Goal: Task Accomplishment & Management: Manage account settings

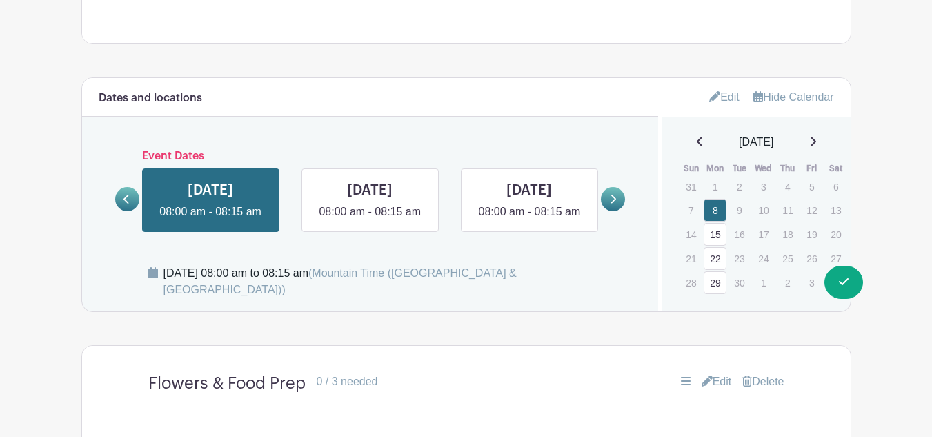
scroll to position [628, 0]
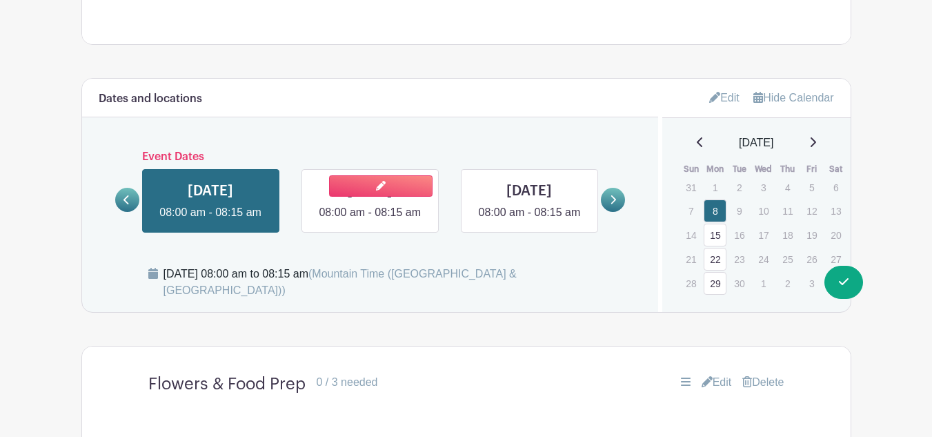
click at [370, 221] on link at bounding box center [370, 221] width 0 height 0
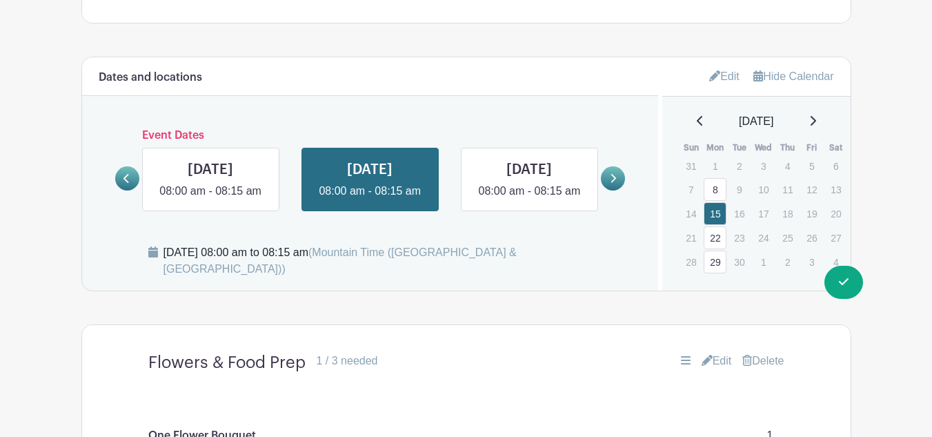
scroll to position [647, 0]
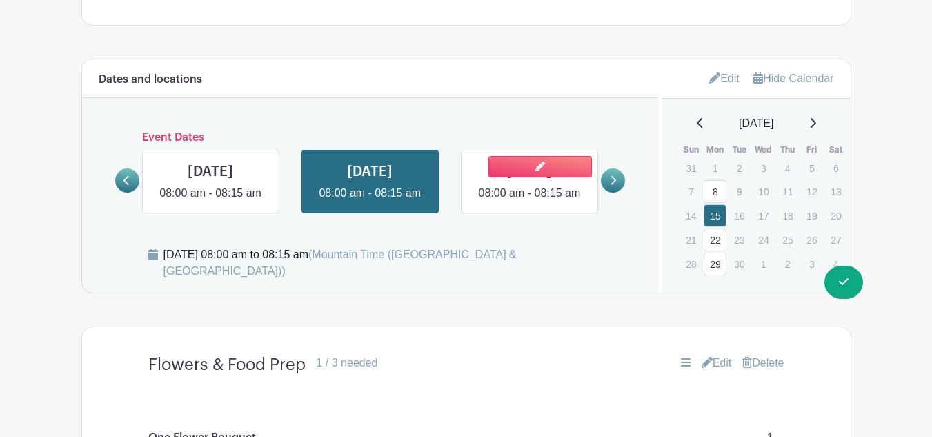
click at [529, 202] on link at bounding box center [529, 202] width 0 height 0
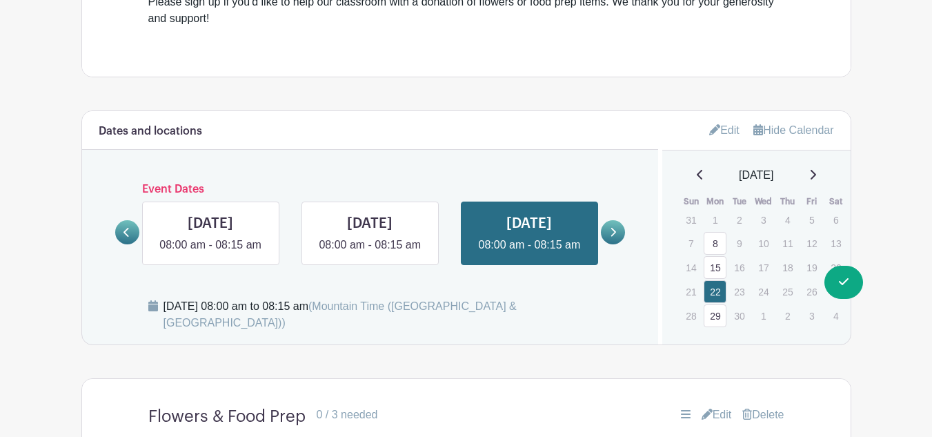
scroll to position [596, 0]
click at [251, 231] on div at bounding box center [261, 218] width 34 height 32
click at [211, 253] on link at bounding box center [211, 253] width 0 height 0
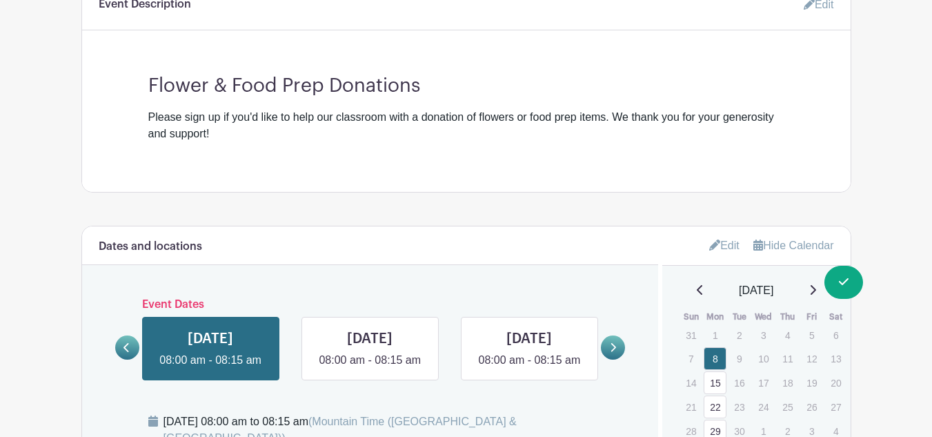
scroll to position [578, 0]
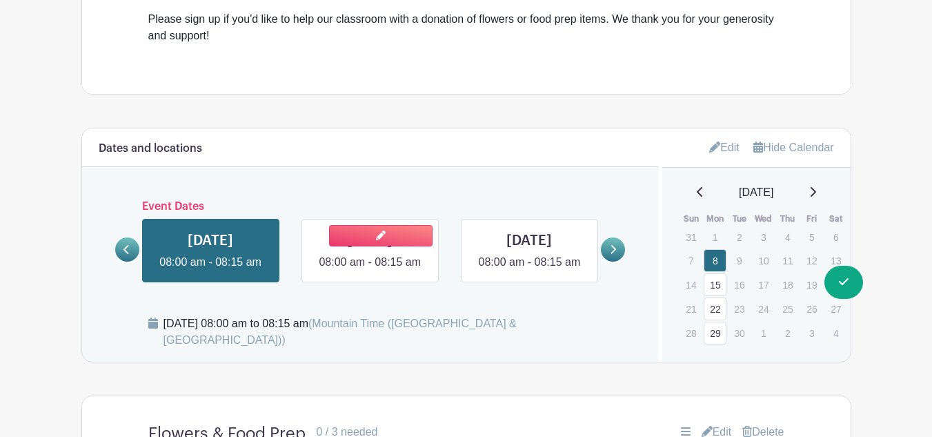
click at [370, 271] on link at bounding box center [370, 271] width 0 height 0
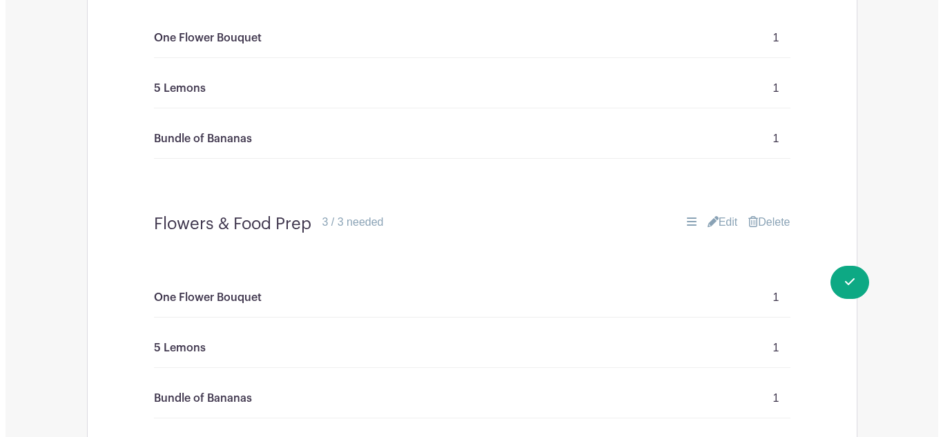
scroll to position [1049, 0]
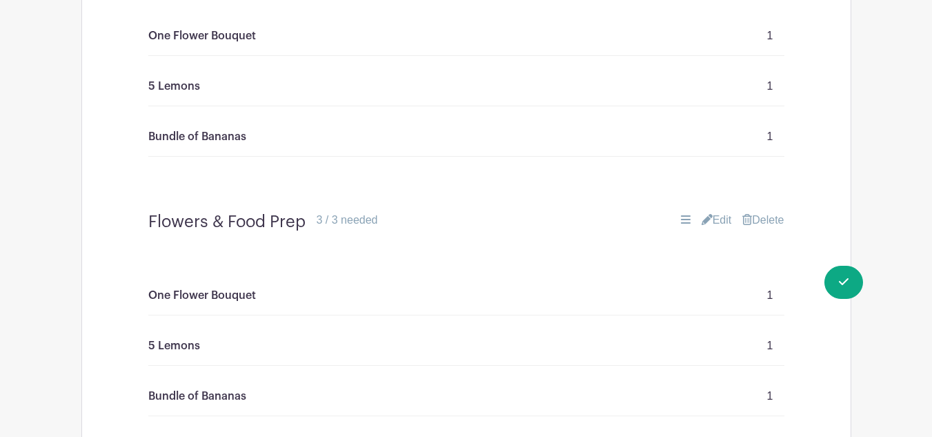
click at [765, 220] on link "Delete" at bounding box center [763, 220] width 41 height 17
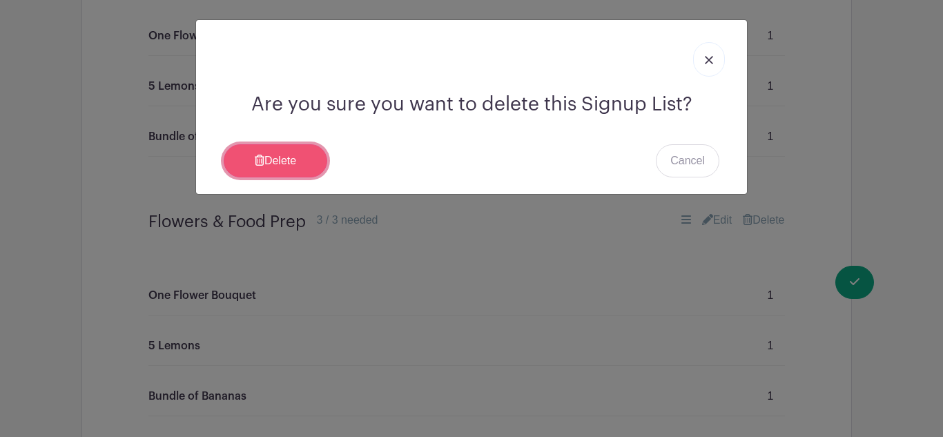
click at [281, 177] on link "Delete" at bounding box center [276, 160] width 104 height 33
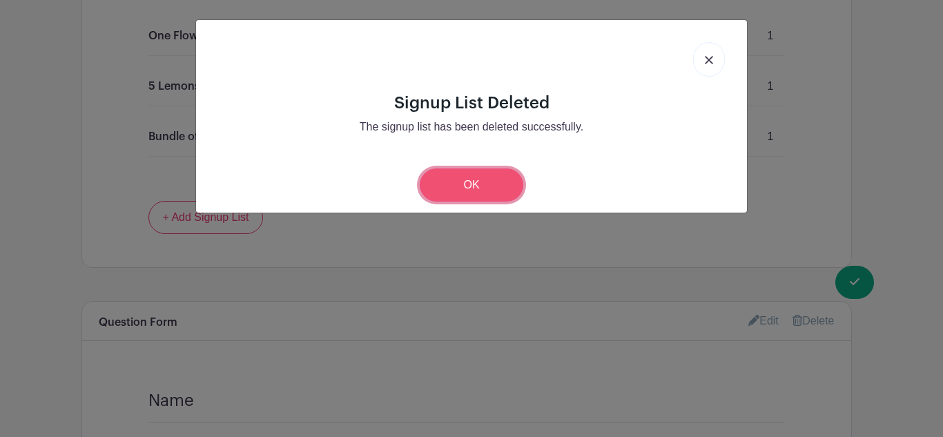
click at [494, 188] on link "OK" at bounding box center [472, 184] width 104 height 33
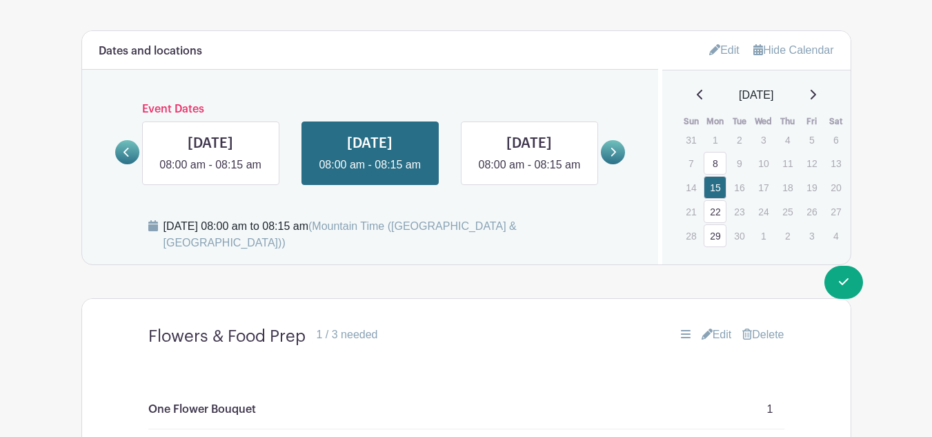
scroll to position [662, 0]
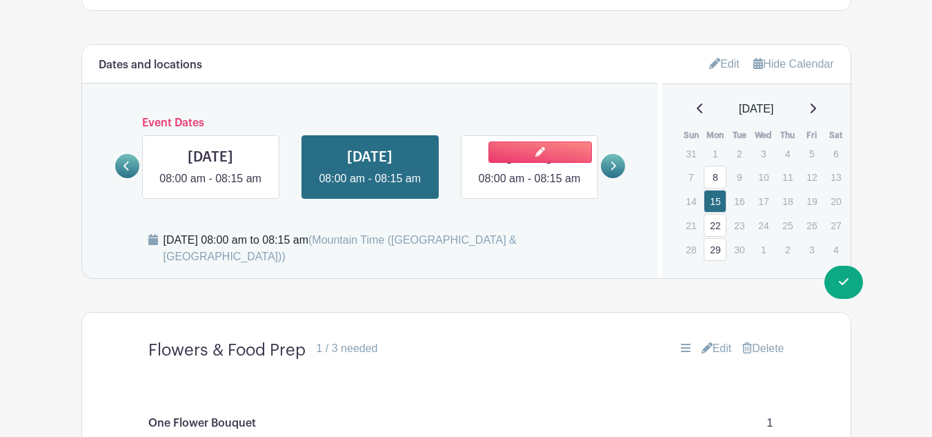
click at [529, 187] on link at bounding box center [529, 187] width 0 height 0
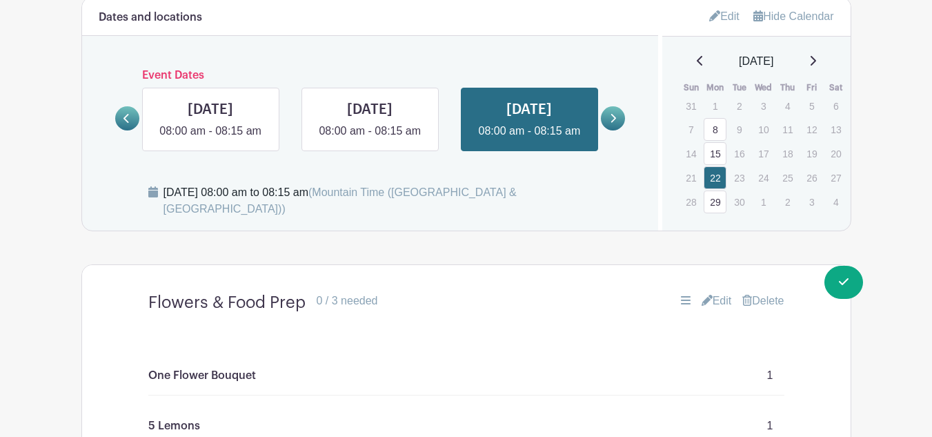
scroll to position [708, 0]
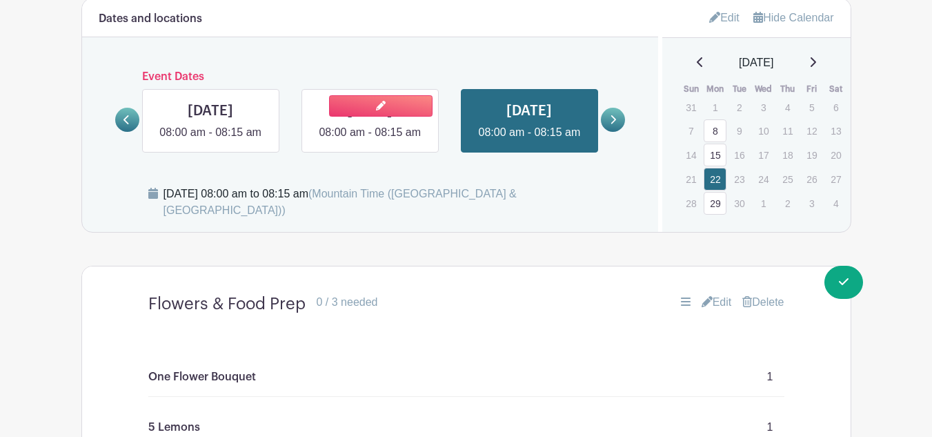
click at [370, 141] on link at bounding box center [370, 141] width 0 height 0
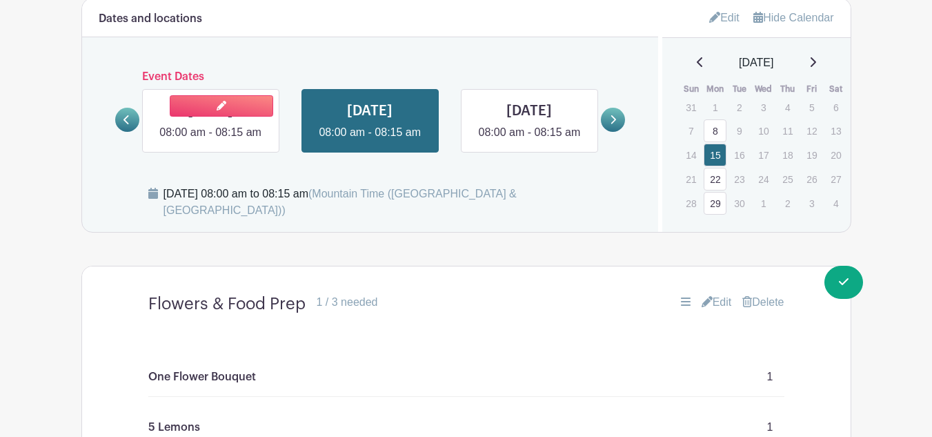
click at [211, 141] on link at bounding box center [211, 141] width 0 height 0
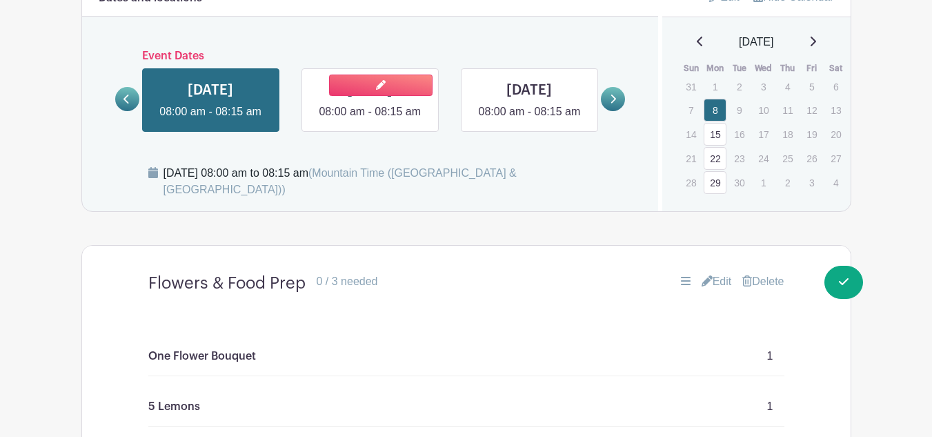
scroll to position [716, 0]
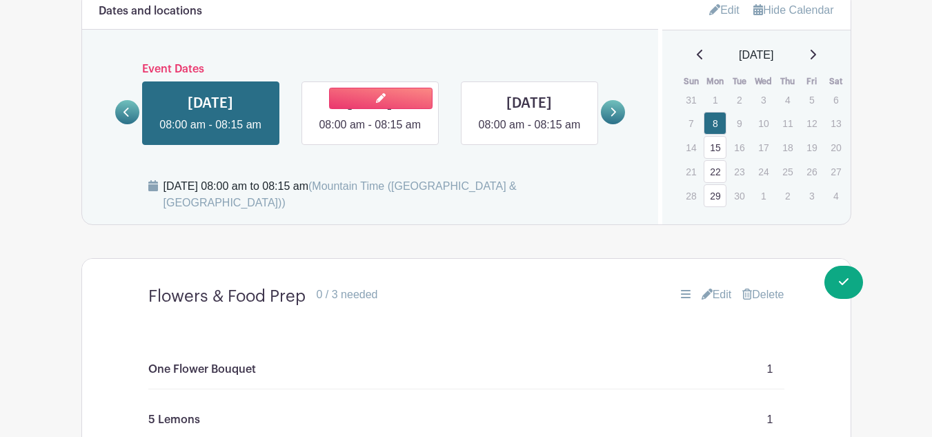
click at [370, 133] on link at bounding box center [370, 133] width 0 height 0
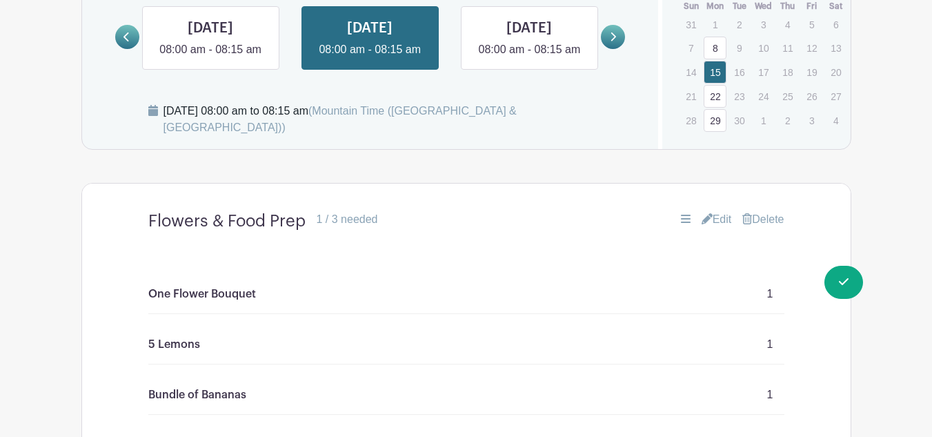
scroll to position [789, 0]
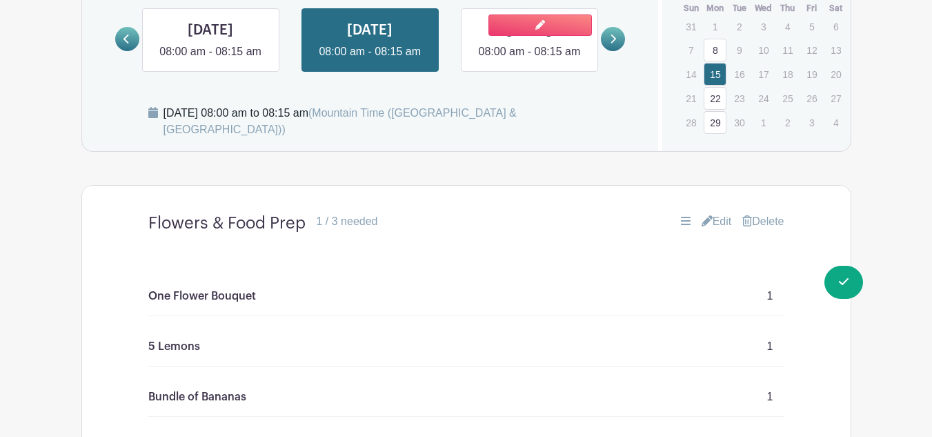
click at [529, 60] on link at bounding box center [529, 60] width 0 height 0
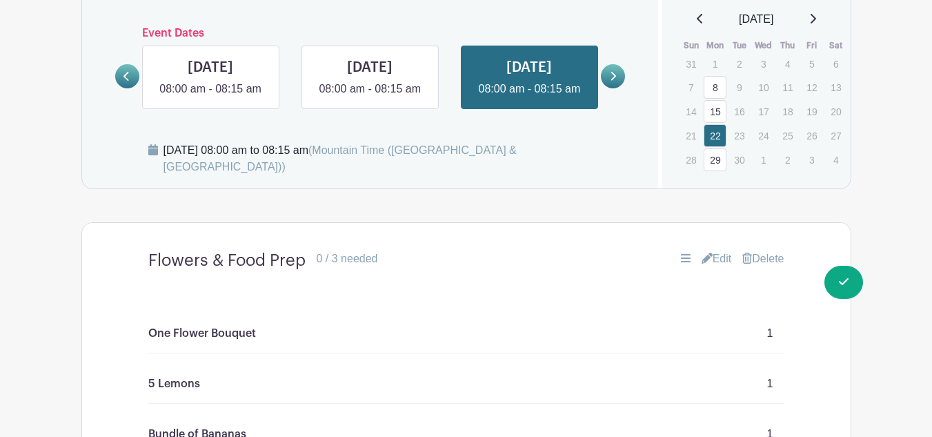
scroll to position [716, 0]
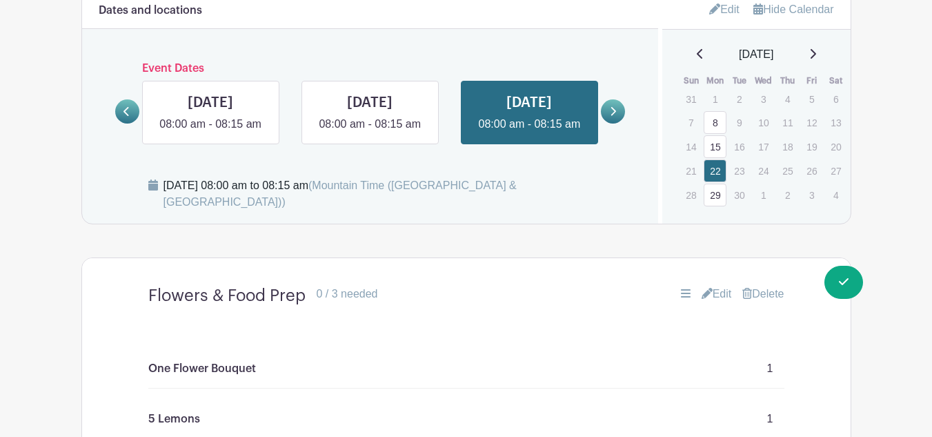
click at [617, 124] on link at bounding box center [613, 111] width 24 height 24
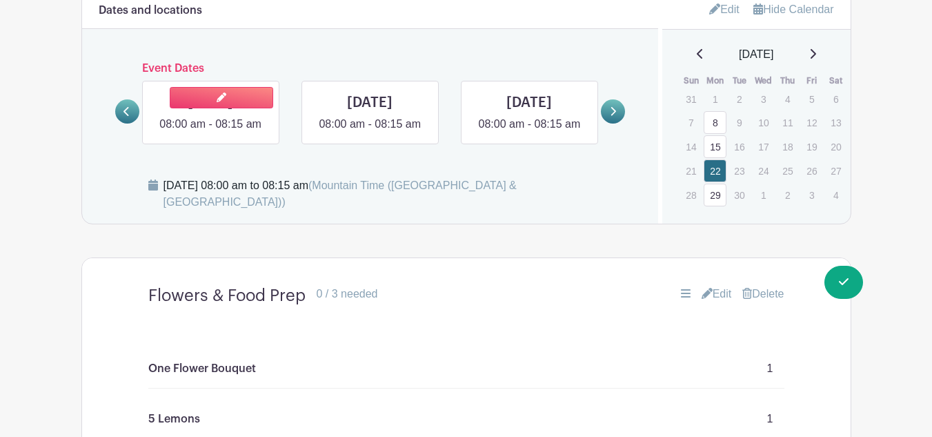
click at [211, 133] on link at bounding box center [211, 133] width 0 height 0
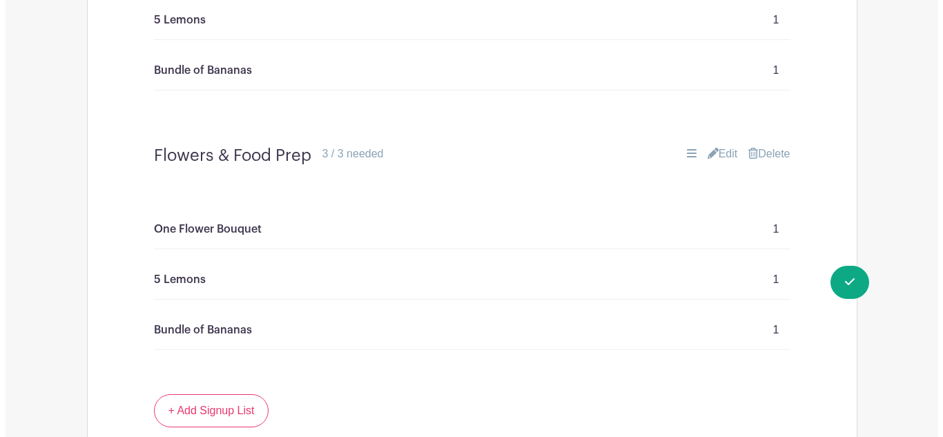
scroll to position [1116, 0]
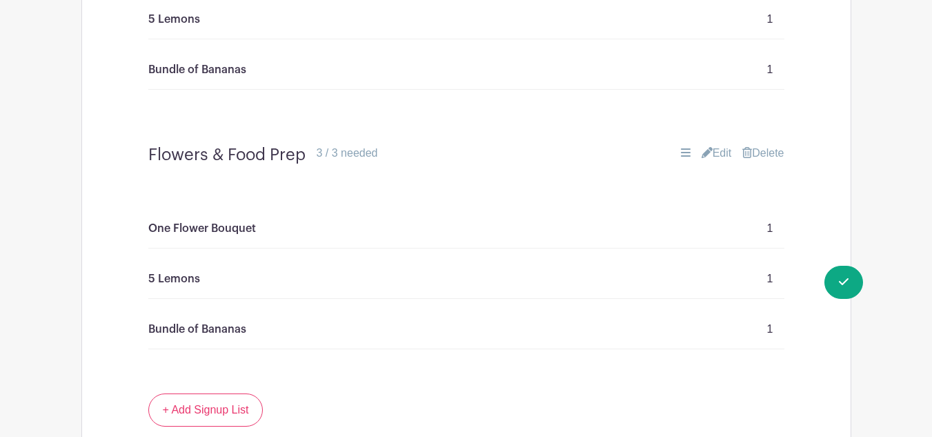
click at [770, 155] on link "Delete" at bounding box center [763, 153] width 41 height 17
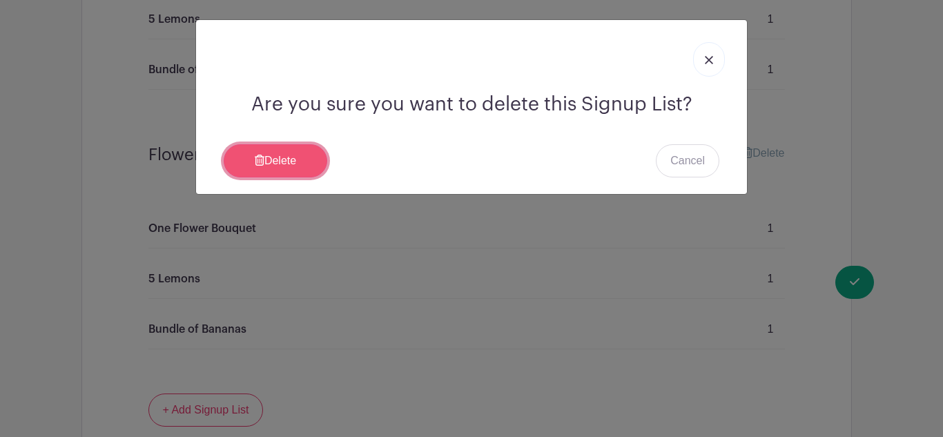
click at [269, 160] on link "Delete" at bounding box center [276, 160] width 104 height 33
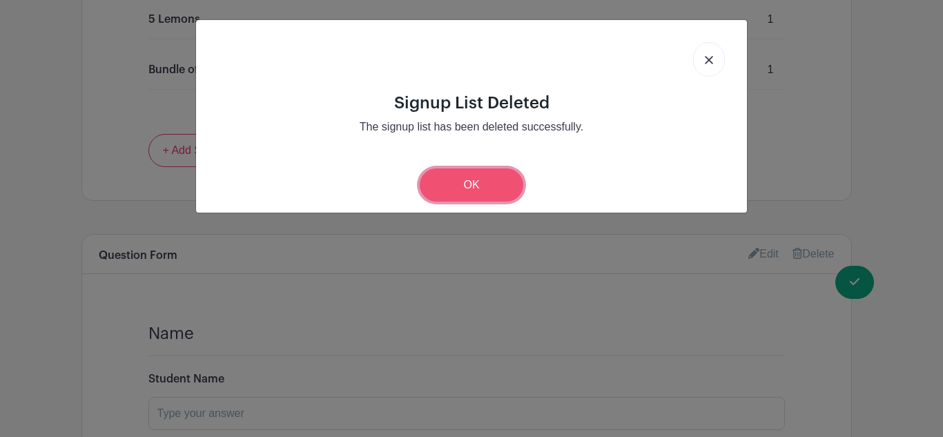
click at [487, 195] on link "OK" at bounding box center [472, 184] width 104 height 33
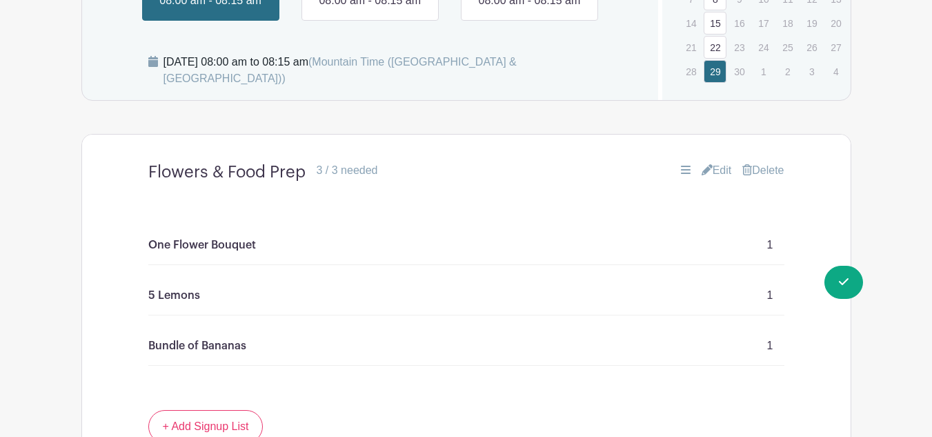
scroll to position [696, 0]
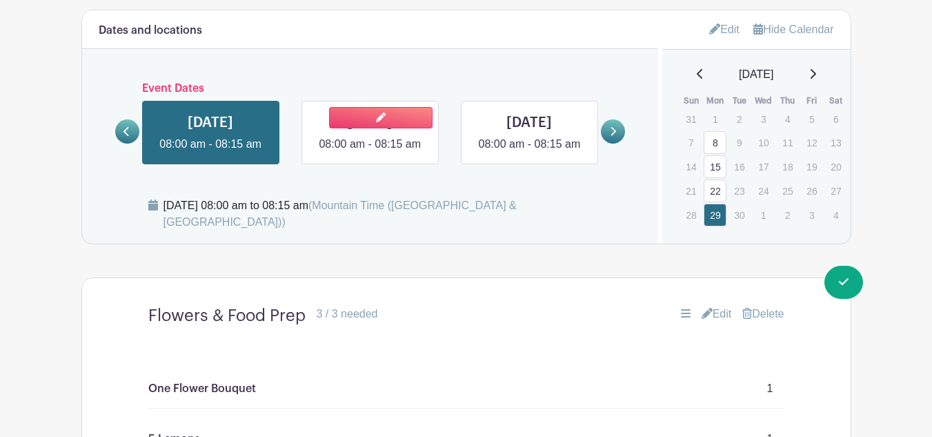
click at [370, 153] on link at bounding box center [370, 153] width 0 height 0
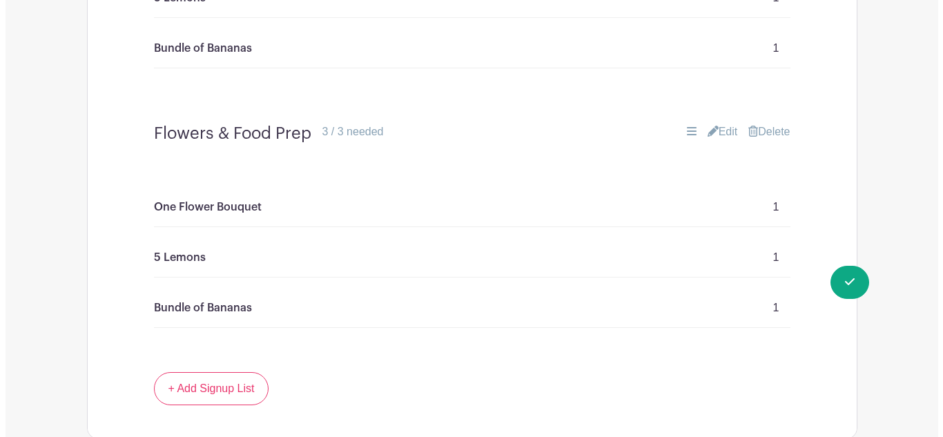
scroll to position [1149, 0]
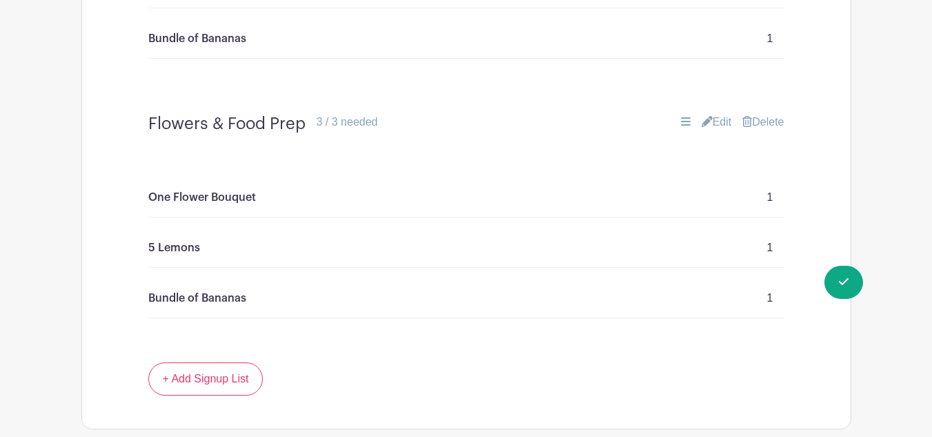
click at [768, 121] on link "Delete" at bounding box center [763, 122] width 41 height 17
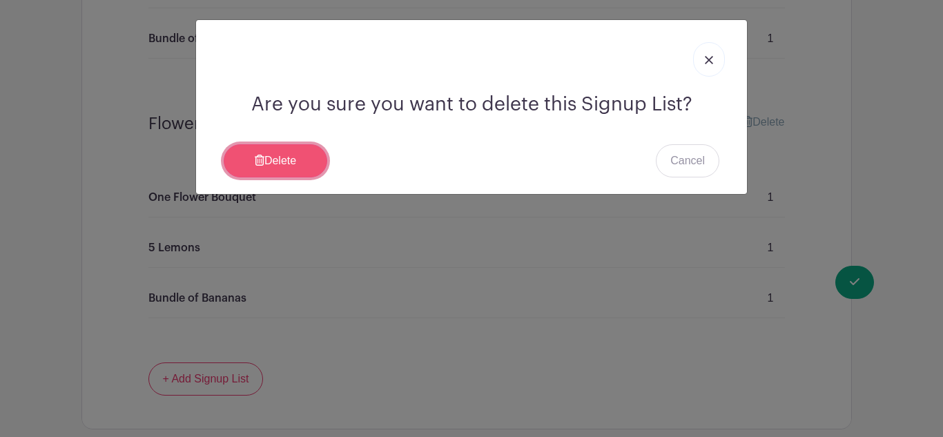
click at [255, 155] on icon at bounding box center [260, 160] width 10 height 11
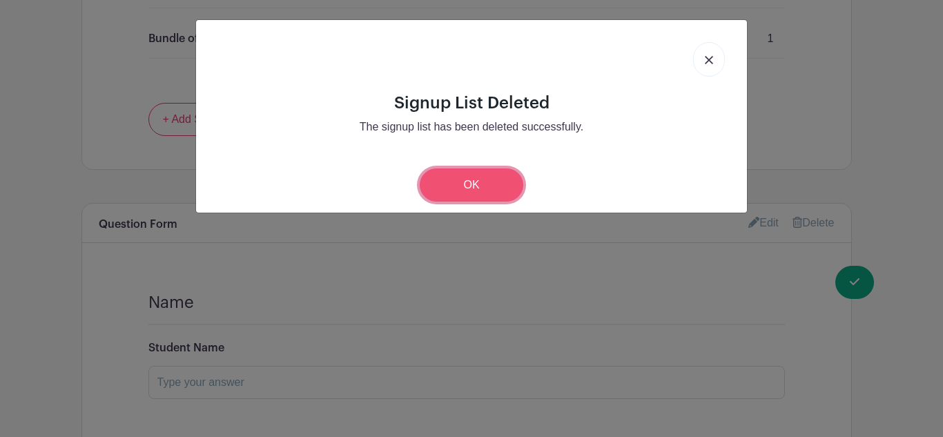
click at [469, 183] on link "OK" at bounding box center [472, 184] width 104 height 33
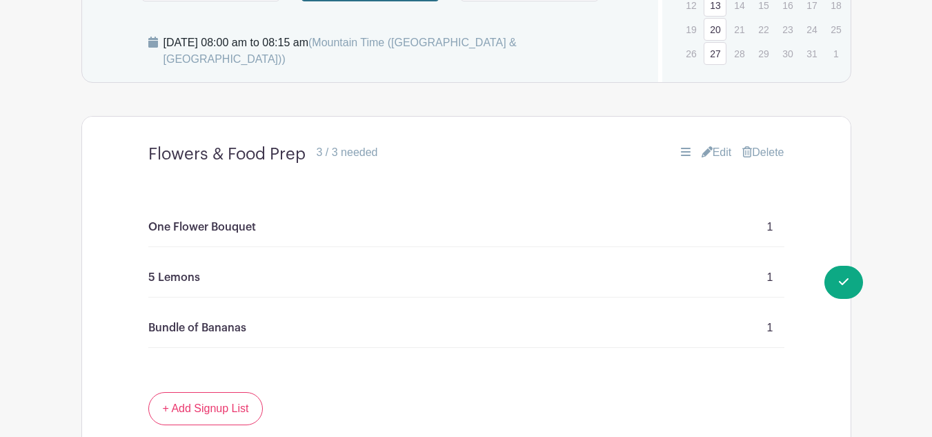
scroll to position [853, 0]
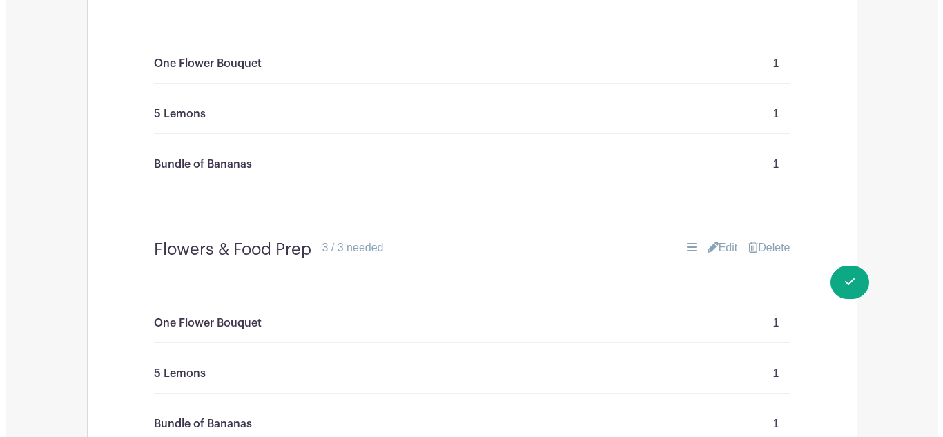
scroll to position [1025, 0]
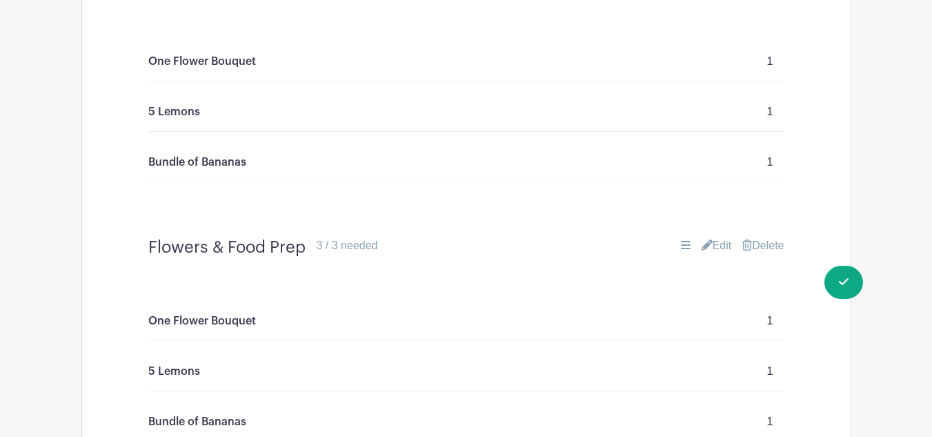
click at [756, 252] on link "Delete" at bounding box center [763, 245] width 41 height 17
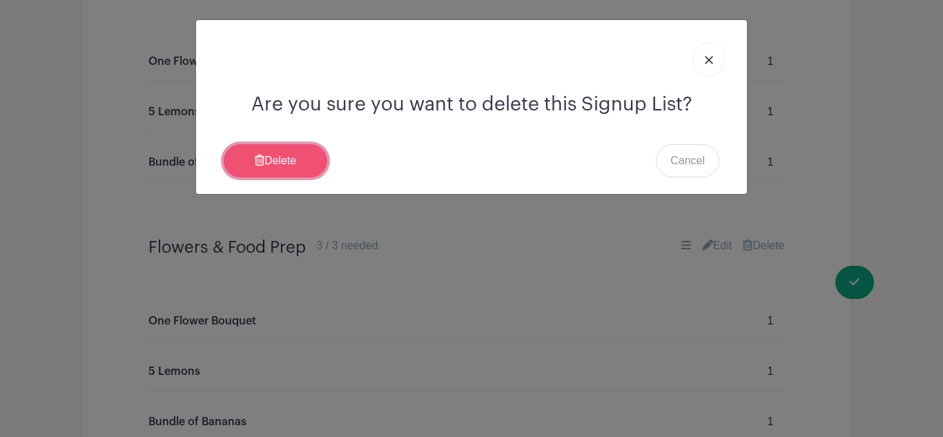
click at [242, 165] on link "Delete" at bounding box center [276, 160] width 104 height 33
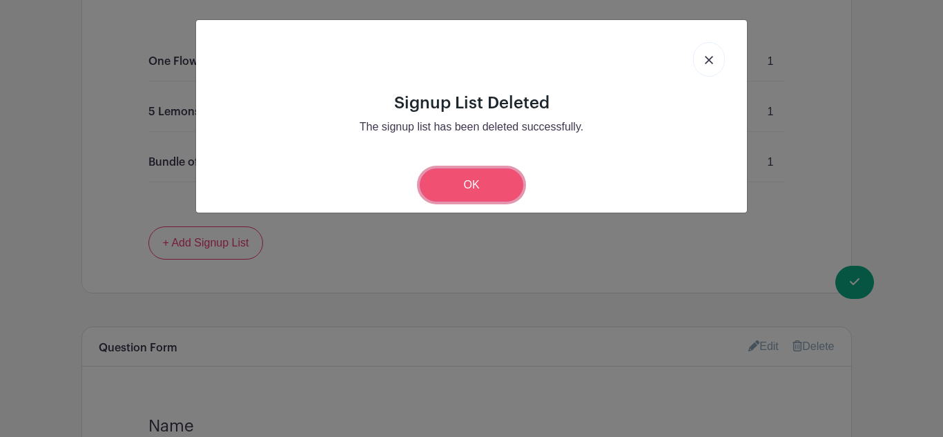
click at [490, 199] on link "OK" at bounding box center [472, 184] width 104 height 33
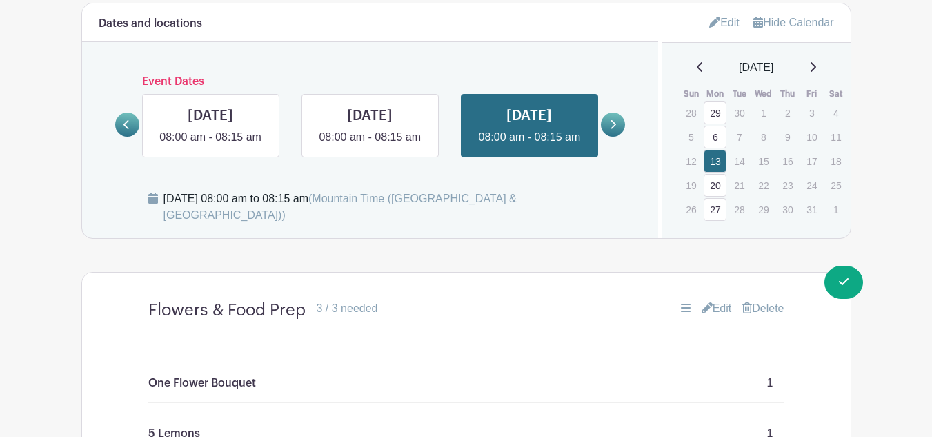
scroll to position [702, 0]
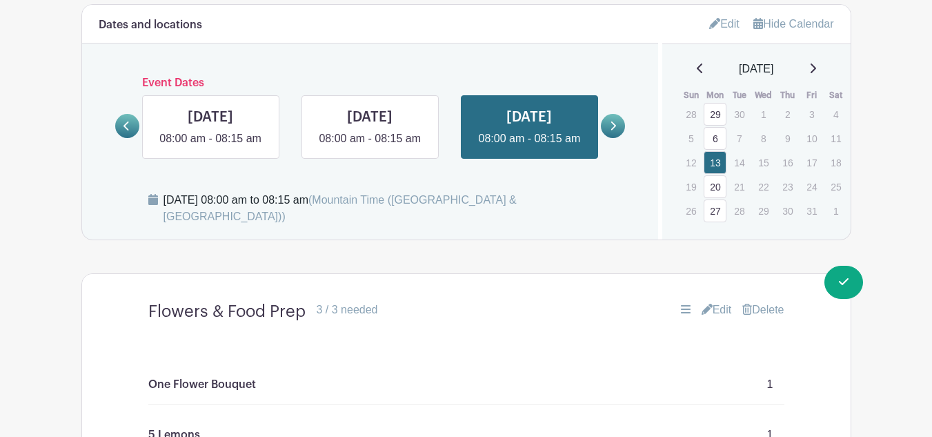
click at [616, 131] on icon at bounding box center [613, 126] width 6 height 10
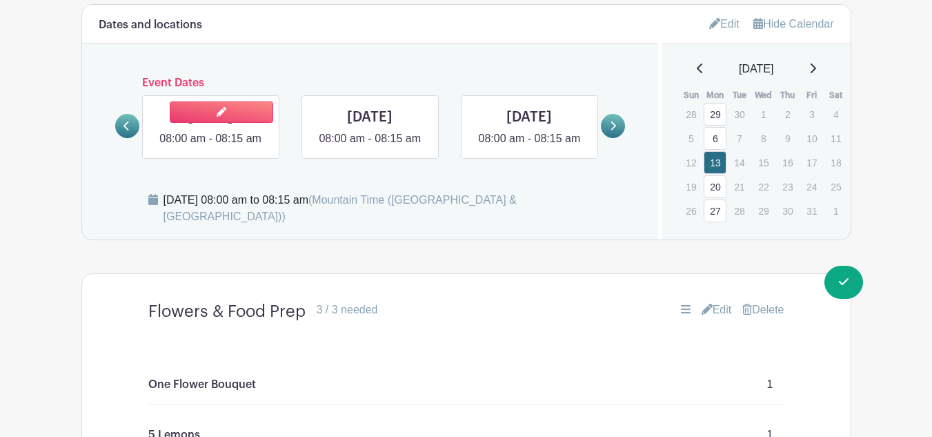
click at [211, 147] on link at bounding box center [211, 147] width 0 height 0
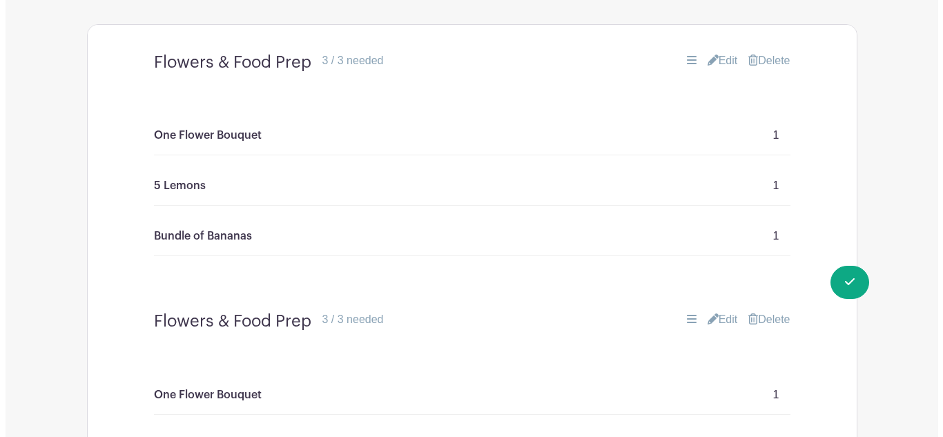
scroll to position [952, 0]
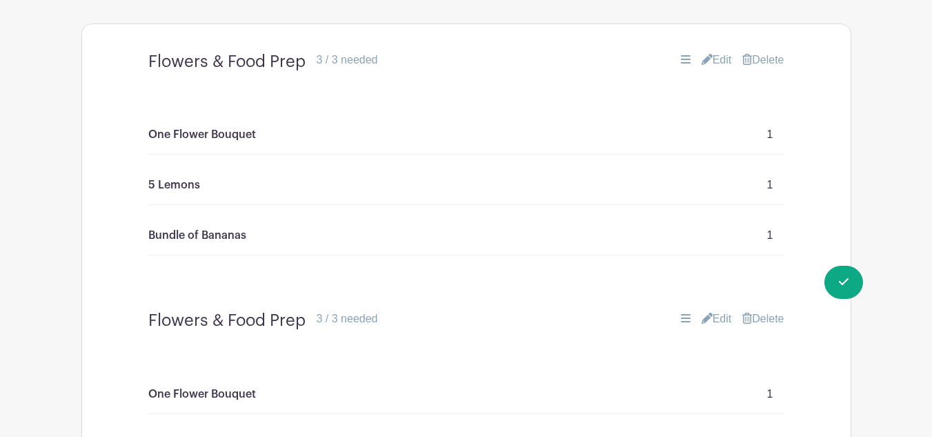
click at [770, 321] on link "Delete" at bounding box center [763, 319] width 41 height 17
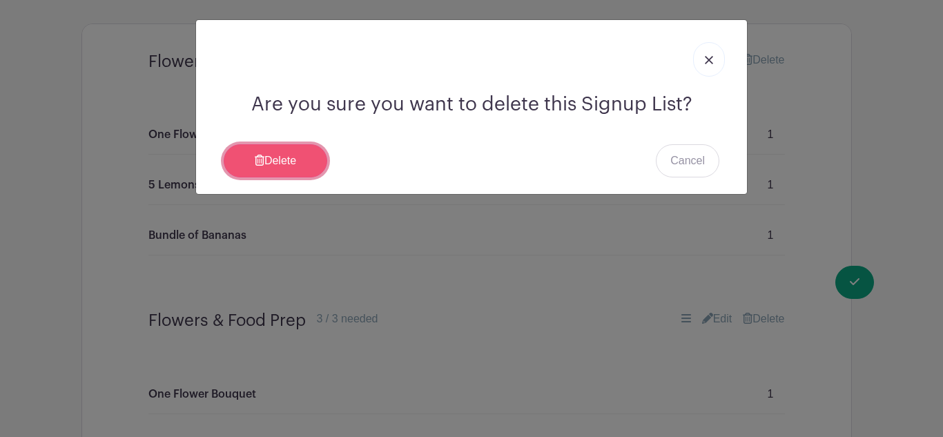
click at [323, 152] on link "Delete" at bounding box center [276, 160] width 104 height 33
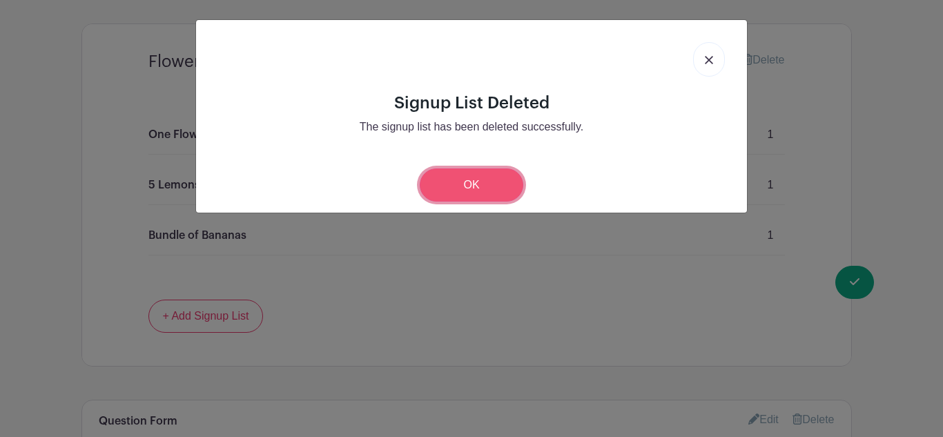
click at [459, 189] on link "OK" at bounding box center [472, 184] width 104 height 33
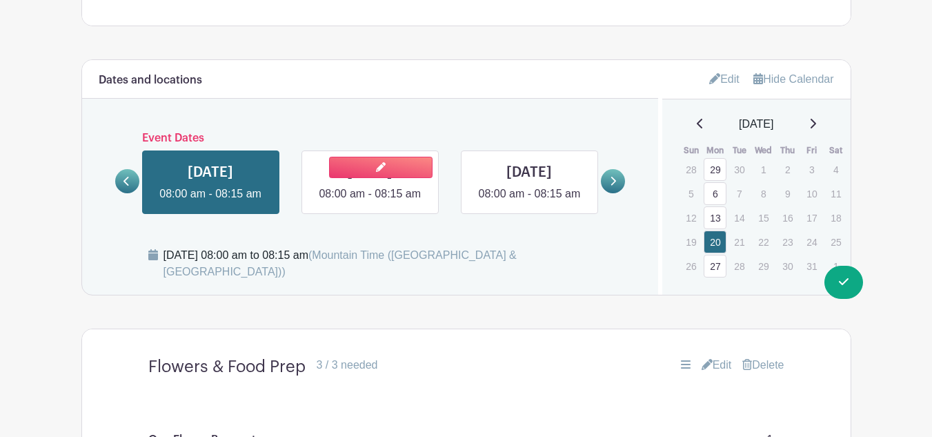
scroll to position [646, 0]
click at [370, 203] on link at bounding box center [370, 203] width 0 height 0
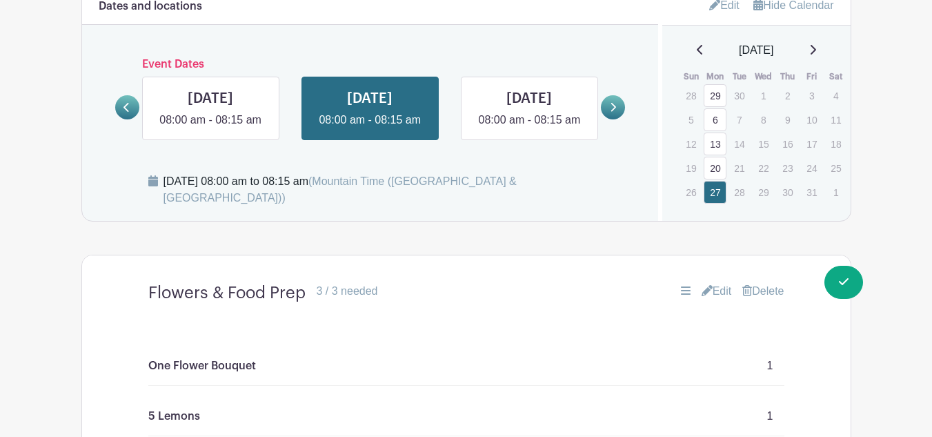
scroll to position [718, 0]
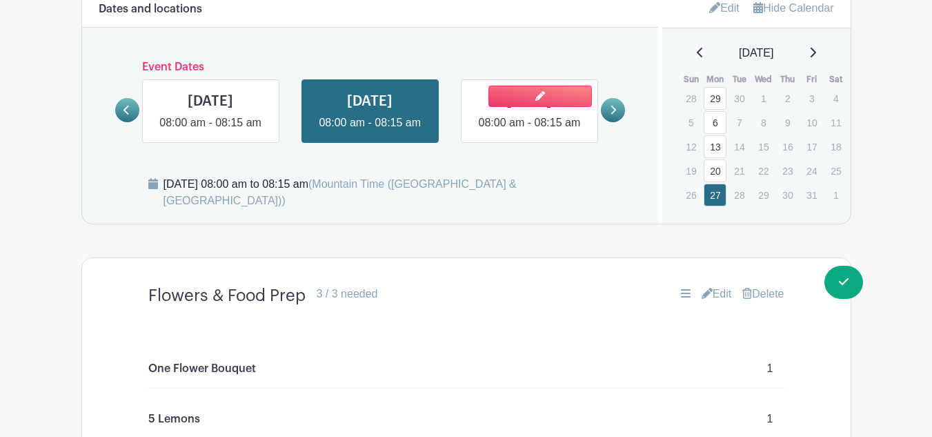
click at [529, 131] on link at bounding box center [529, 131] width 0 height 0
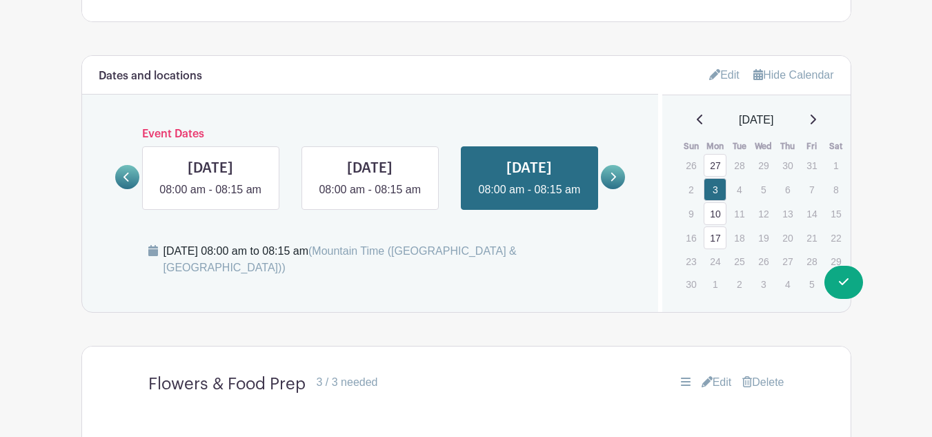
scroll to position [650, 0]
click at [614, 182] on icon at bounding box center [615, 177] width 6 height 9
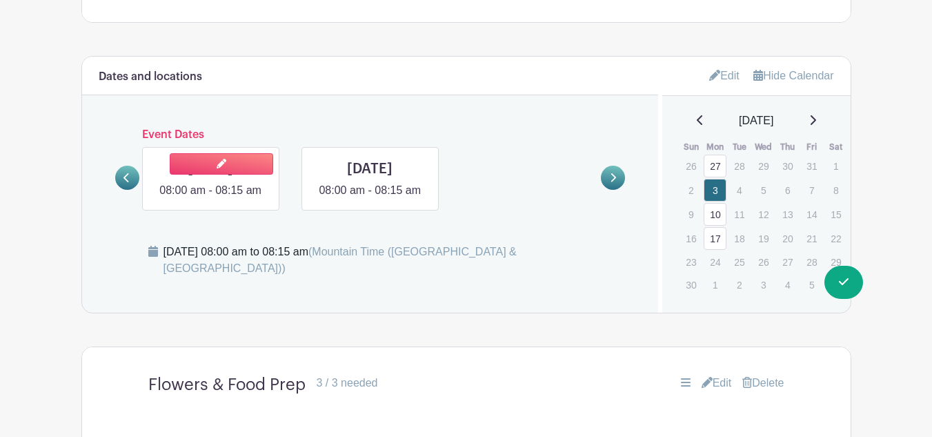
click at [211, 199] on link at bounding box center [211, 199] width 0 height 0
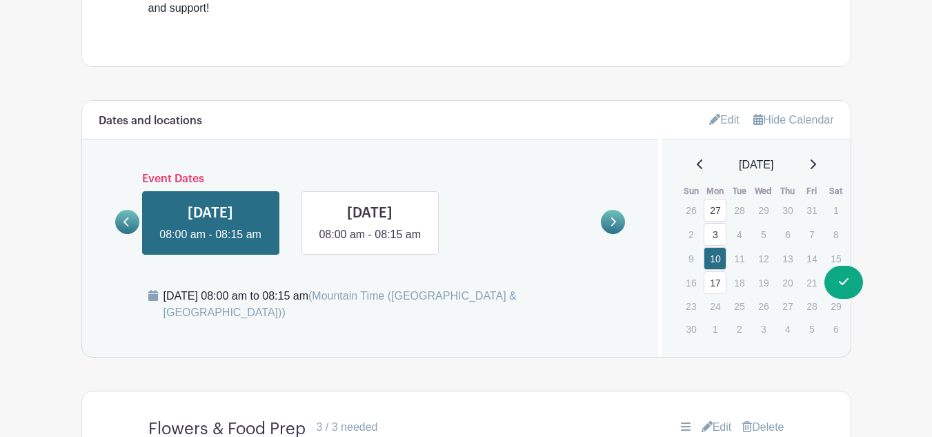
scroll to position [602, 0]
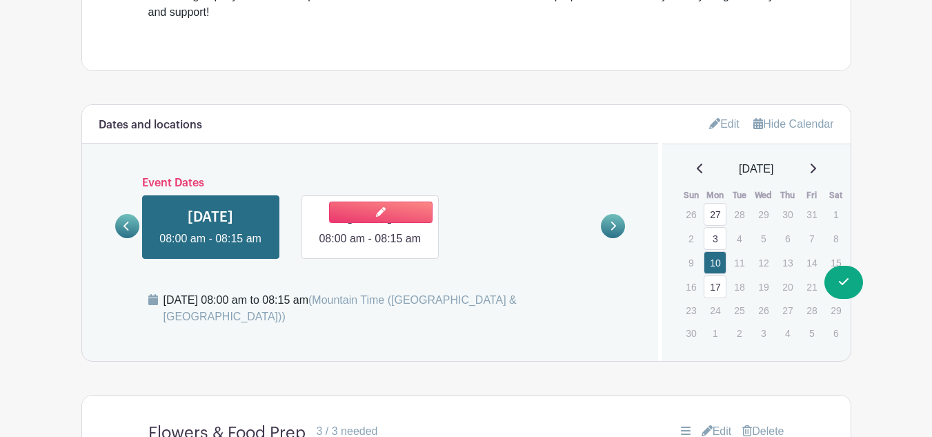
click at [370, 247] on link at bounding box center [370, 247] width 0 height 0
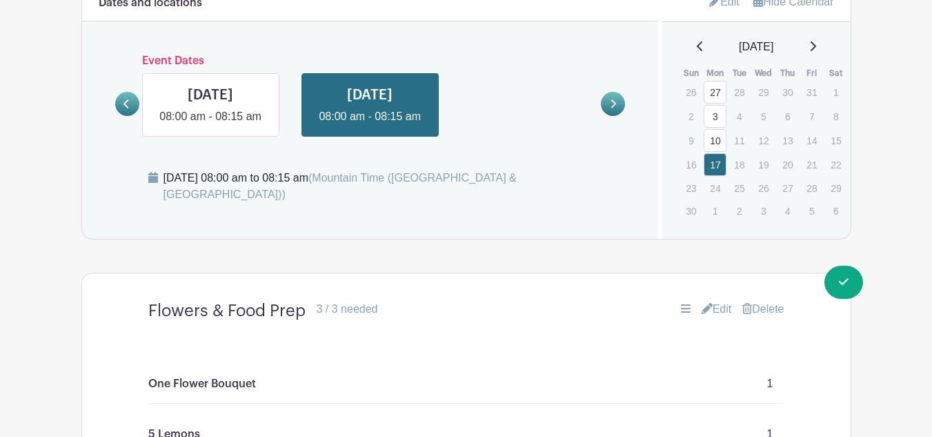
scroll to position [690, 0]
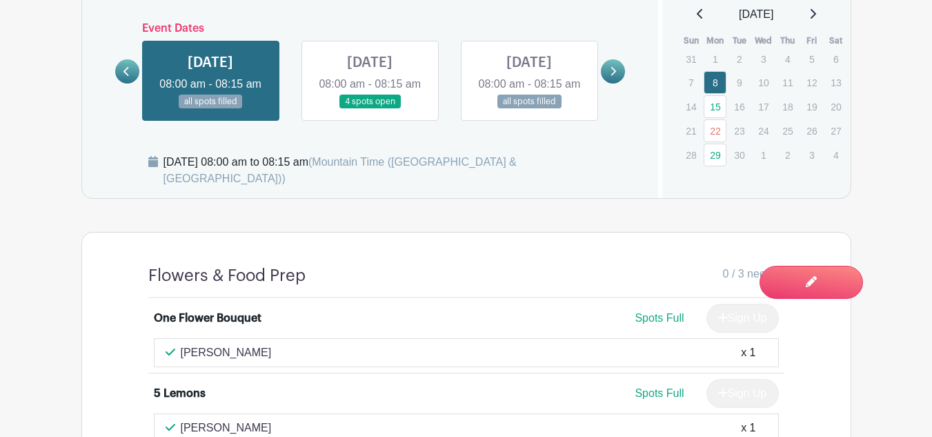
scroll to position [724, 0]
click at [529, 110] on link at bounding box center [529, 110] width 0 height 0
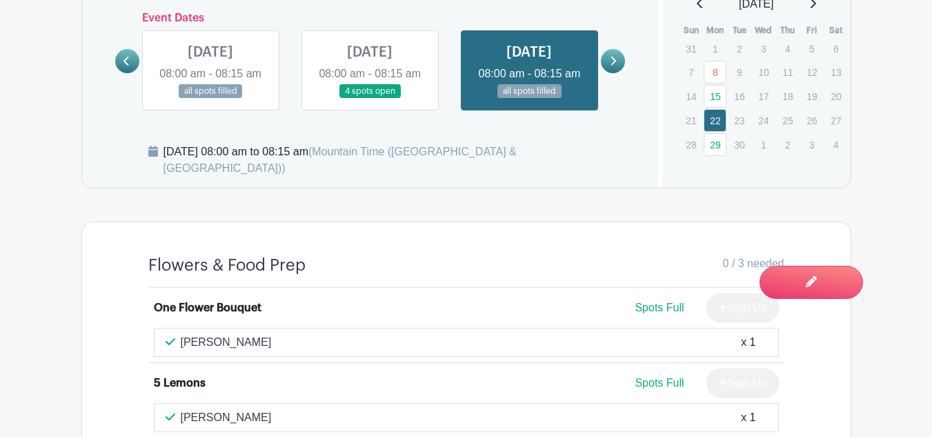
scroll to position [734, 0]
click at [370, 99] on link at bounding box center [370, 99] width 0 height 0
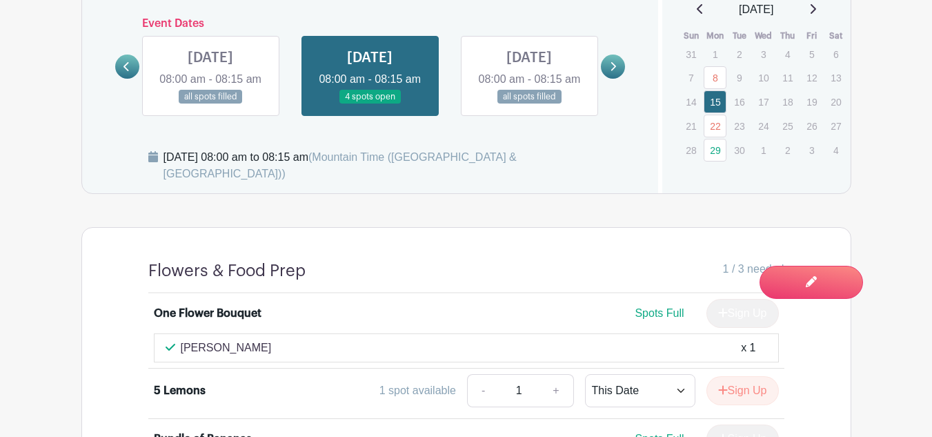
scroll to position [719, 0]
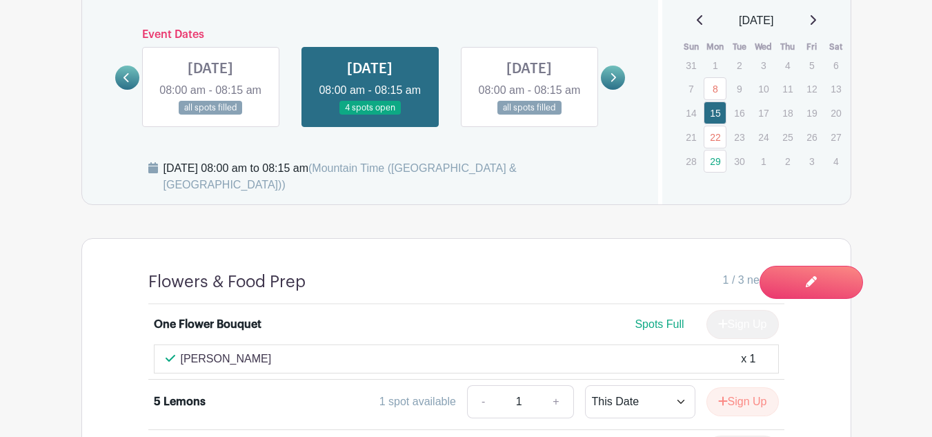
click at [211, 115] on link at bounding box center [211, 115] width 0 height 0
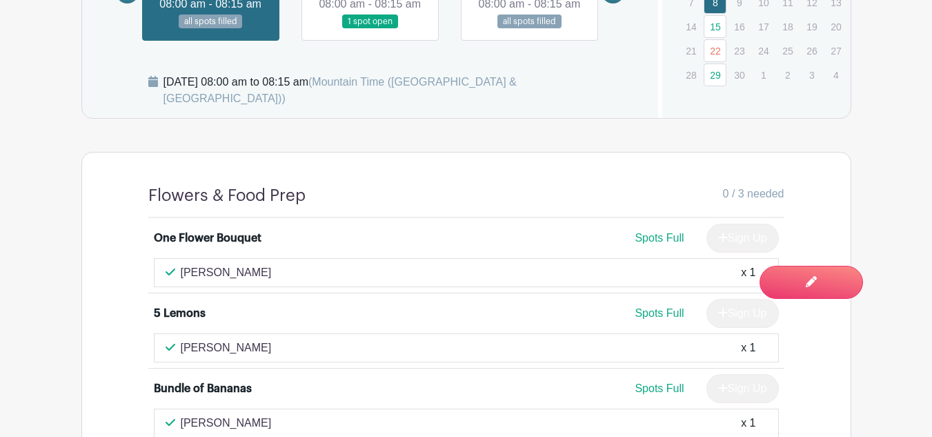
scroll to position [804, 0]
click at [370, 30] on link at bounding box center [370, 30] width 0 height 0
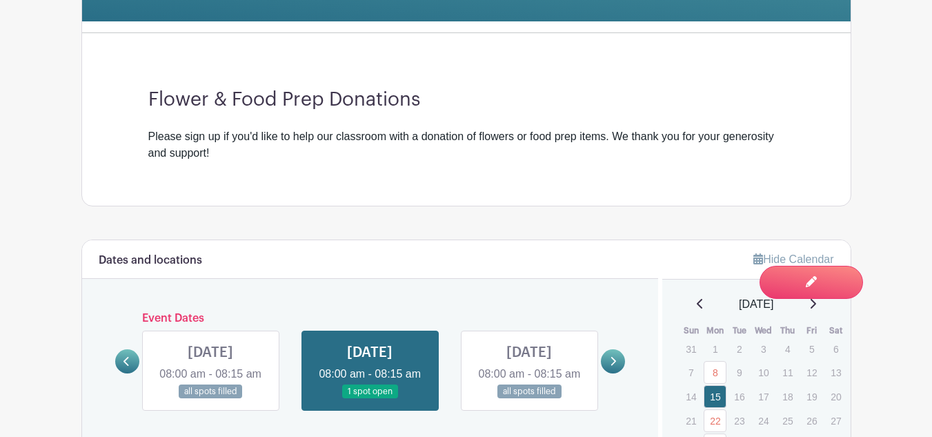
scroll to position [430, 0]
